Goal: Information Seeking & Learning: Learn about a topic

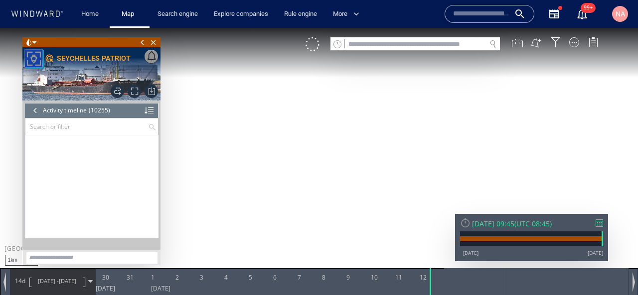
scroll to position [280204, 0]
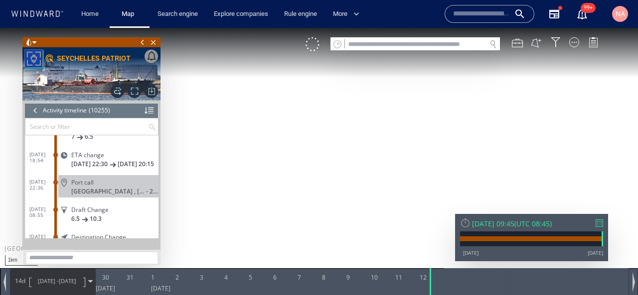
click at [372, 43] on input "text" at bounding box center [415, 44] width 141 height 13
paste input "*******"
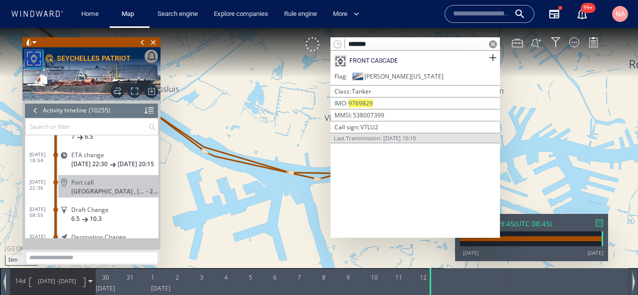
type input "*******"
click at [362, 61] on div "FRONT CASCADE" at bounding box center [373, 60] width 48 height 9
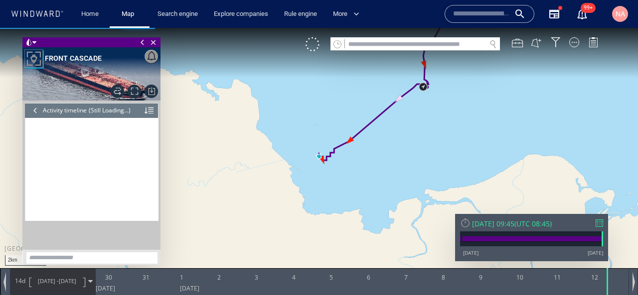
scroll to position [9454, 0]
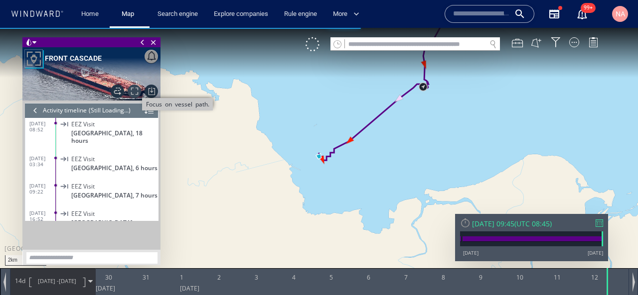
click at [138, 92] on span "Focus on vessel path." at bounding box center [134, 91] width 13 height 13
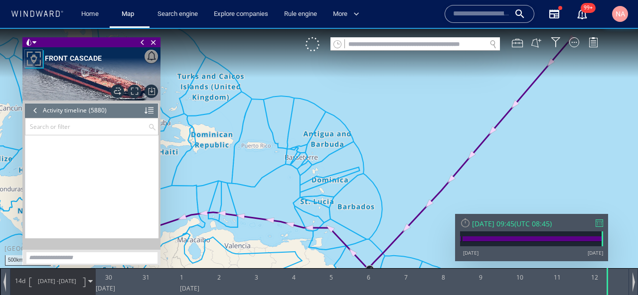
scroll to position [161032, 0]
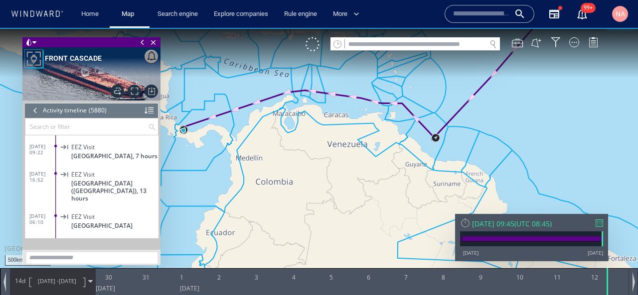
drag, startPoint x: 385, startPoint y: 186, endPoint x: 468, endPoint y: 72, distance: 140.5
click at [468, 72] on canvas "Map" at bounding box center [319, 157] width 638 height 258
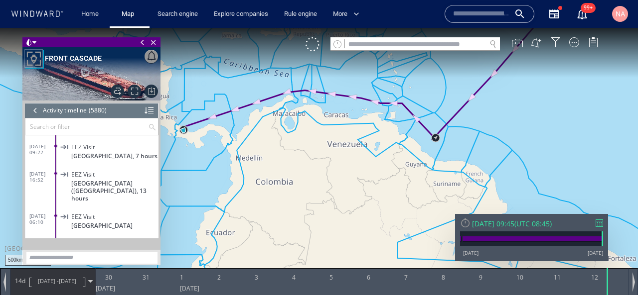
drag, startPoint x: 433, startPoint y: 95, endPoint x: 195, endPoint y: 204, distance: 262.2
click at [195, 204] on canvas "Map" at bounding box center [319, 157] width 638 height 258
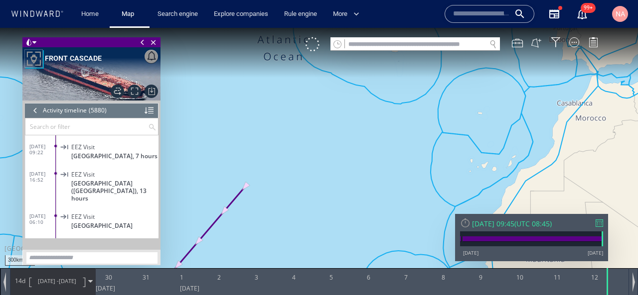
drag, startPoint x: 363, startPoint y: 143, endPoint x: 443, endPoint y: 134, distance: 81.2
click at [443, 134] on canvas "Map" at bounding box center [319, 157] width 638 height 258
drag, startPoint x: 317, startPoint y: 201, endPoint x: 440, endPoint y: 94, distance: 163.2
click at [437, 97] on canvas "Map" at bounding box center [319, 157] width 638 height 258
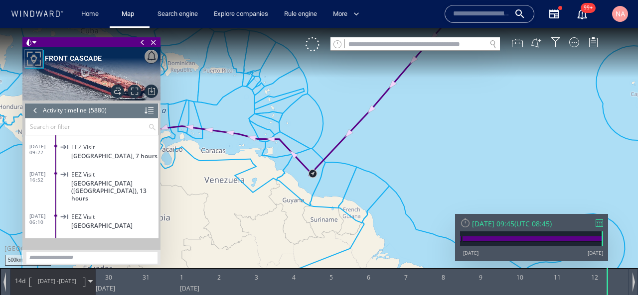
drag, startPoint x: 418, startPoint y: 108, endPoint x: 373, endPoint y: 157, distance: 66.0
click at [374, 156] on canvas "Map" at bounding box center [319, 157] width 638 height 258
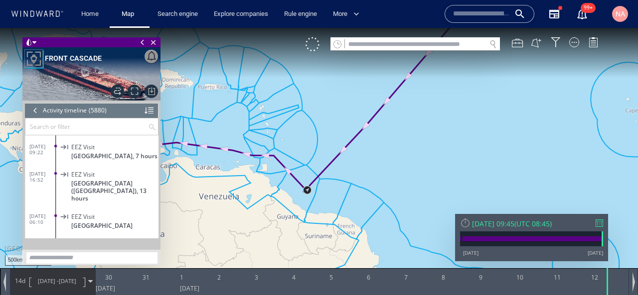
click at [52, 285] on span "[DATE] - [DATE]" at bounding box center [57, 281] width 50 height 25
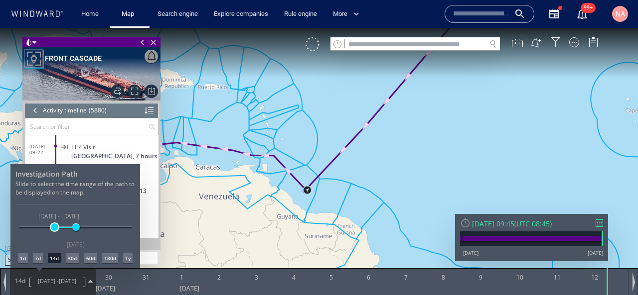
drag, startPoint x: 65, startPoint y: 229, endPoint x: 54, endPoint y: 228, distance: 11.5
click at [54, 228] on span at bounding box center [54, 227] width 7 height 7
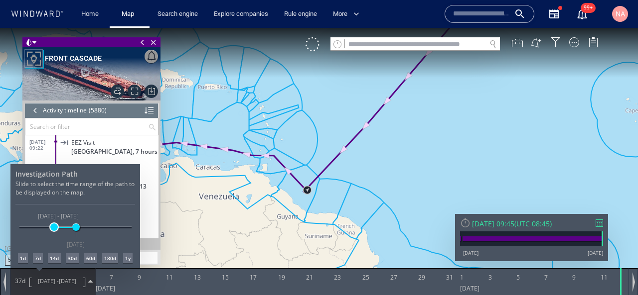
scroll to position [160971, 0]
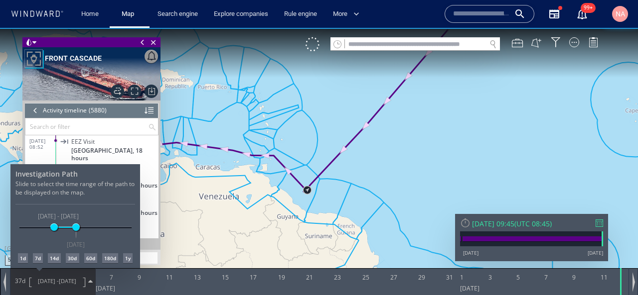
drag, startPoint x: 331, startPoint y: 141, endPoint x: 179, endPoint y: 284, distance: 208.7
click at [182, 277] on div at bounding box center [319, 162] width 638 height 268
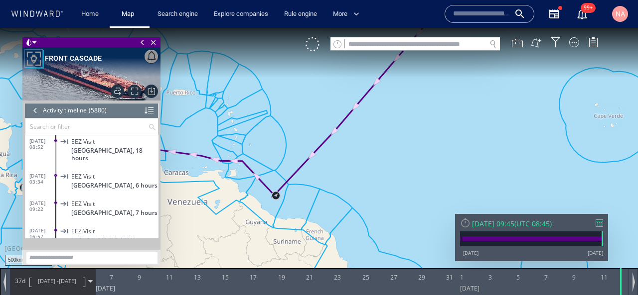
drag, startPoint x: 452, startPoint y: 100, endPoint x: 245, endPoint y: 259, distance: 260.8
click at [246, 258] on canvas "Map" at bounding box center [319, 157] width 638 height 258
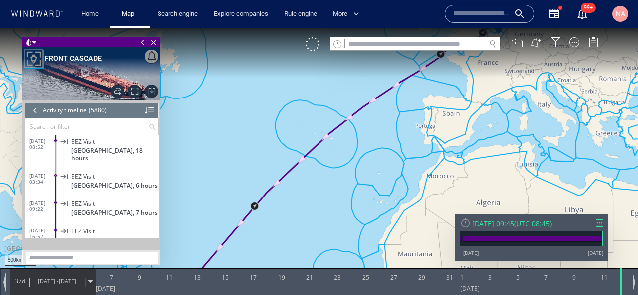
drag, startPoint x: 365, startPoint y: 155, endPoint x: 298, endPoint y: 200, distance: 80.0
click at [298, 199] on canvas "Map" at bounding box center [319, 157] width 638 height 258
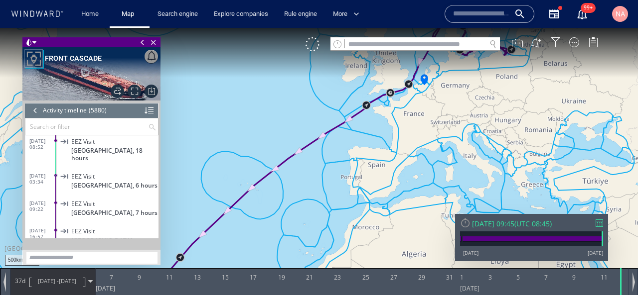
drag, startPoint x: 396, startPoint y: 113, endPoint x: 293, endPoint y: 182, distance: 123.8
click at [295, 180] on canvas "Map" at bounding box center [319, 157] width 638 height 258
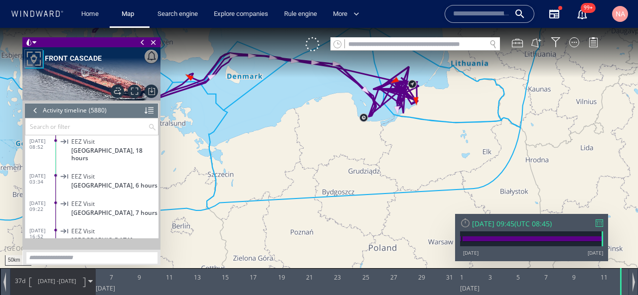
drag, startPoint x: 394, startPoint y: 125, endPoint x: 355, endPoint y: 180, distance: 67.5
click at [355, 180] on canvas "Map" at bounding box center [319, 157] width 638 height 258
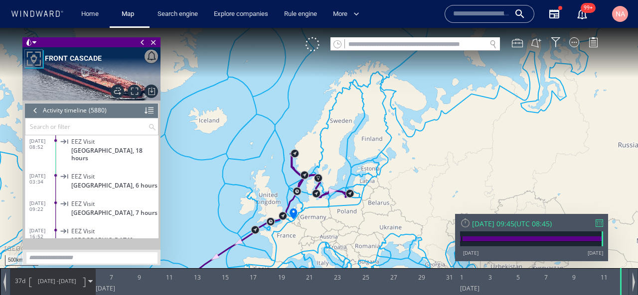
click at [291, 214] on canvas "Map" at bounding box center [319, 157] width 638 height 258
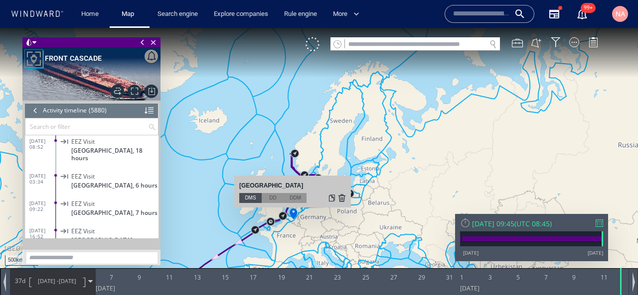
click at [343, 198] on div at bounding box center [342, 198] width 8 height 10
